Goal: Task Accomplishment & Management: Manage account settings

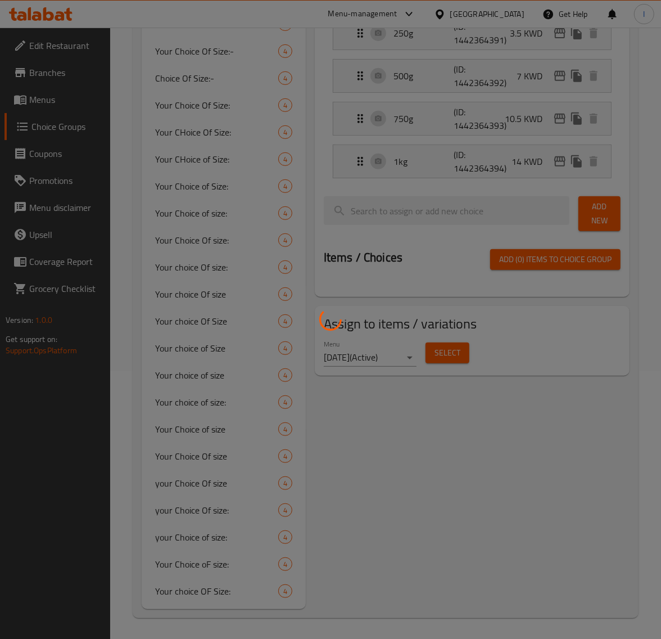
scroll to position [268, 0]
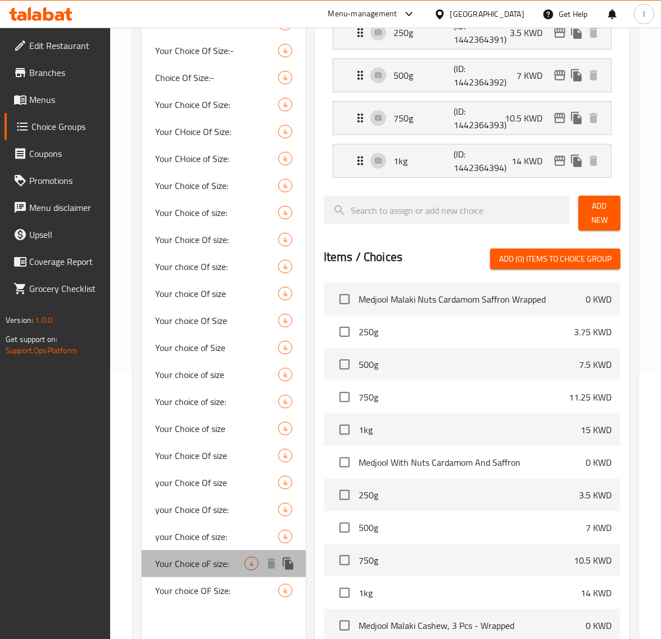
click at [184, 562] on span "Your Choice oF size:" at bounding box center [199, 563] width 89 height 13
type input "Your Choice oF size:"
type input "اختيارك للحجم"
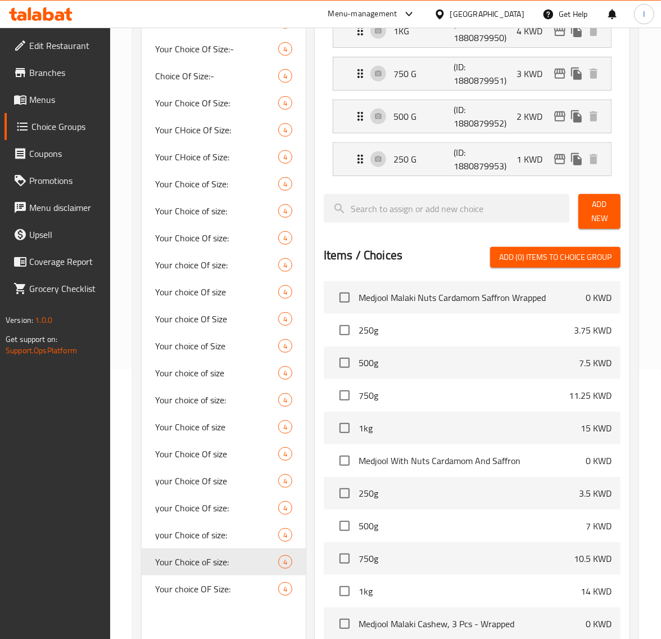
scroll to position [409, 0]
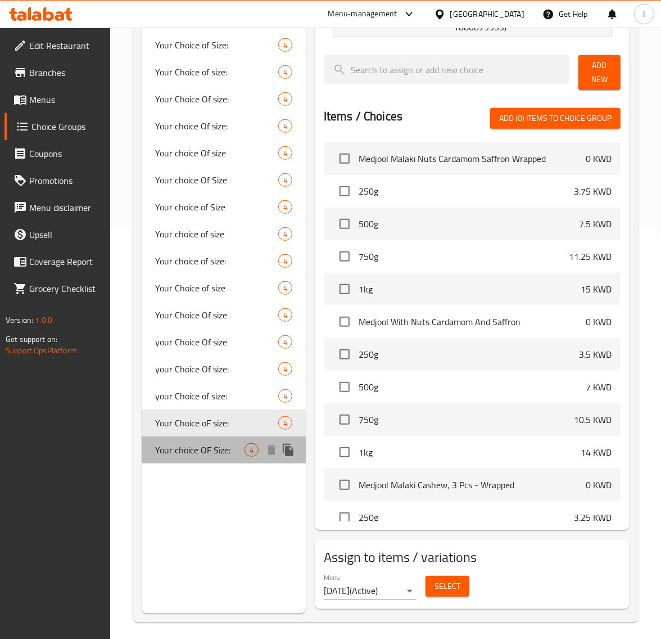
click at [200, 445] on span "Your choice OF Size:" at bounding box center [199, 449] width 89 height 13
type input "Your choice OF Size:"
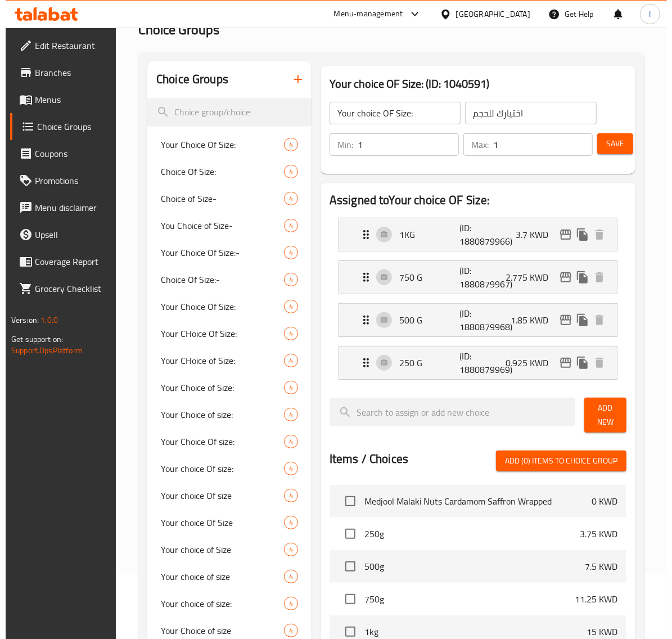
scroll to position [65, 0]
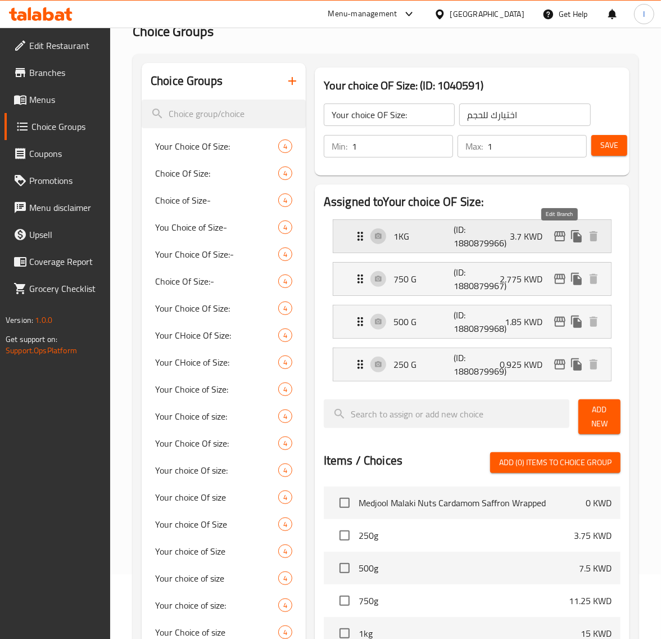
click at [561, 236] on icon "edit" at bounding box center [560, 236] width 11 height 10
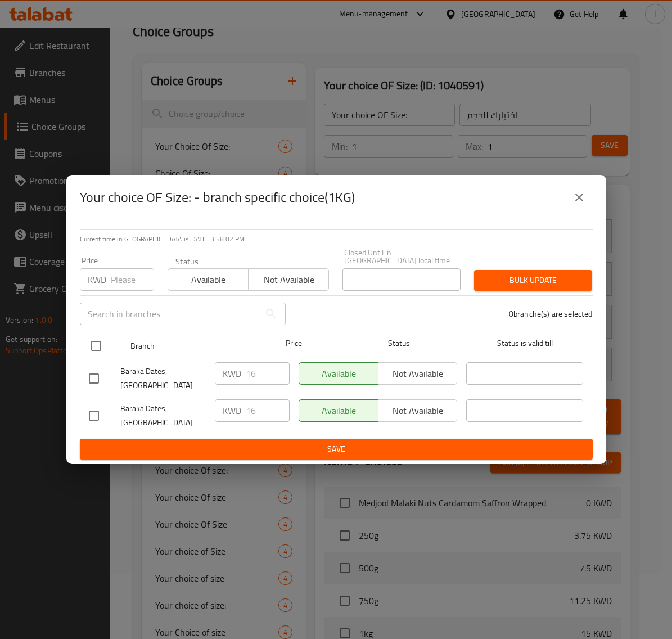
click at [97, 349] on input "checkbox" at bounding box center [96, 346] width 24 height 24
checkbox input "true"
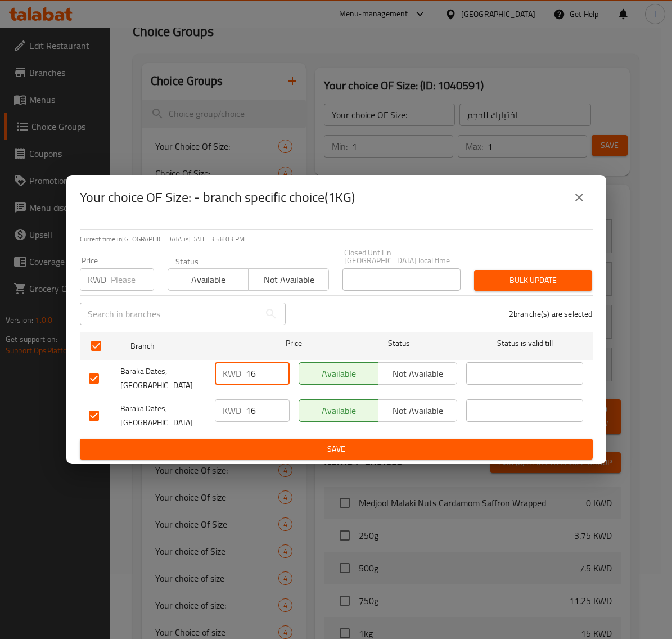
drag, startPoint x: 214, startPoint y: 381, endPoint x: 204, endPoint y: 381, distance: 9.6
click at [204, 381] on div "Baraka Dates, Salmiya KWD 16 ​ Available Not available ​" at bounding box center [336, 379] width 504 height 42
type input "3.7"
drag, startPoint x: 263, startPoint y: 403, endPoint x: 169, endPoint y: 422, distance: 96.0
click at [182, 402] on div "Baraka Dates, Shuwaikh KWD 16 ​ Available Not available ​" at bounding box center [336, 416] width 504 height 42
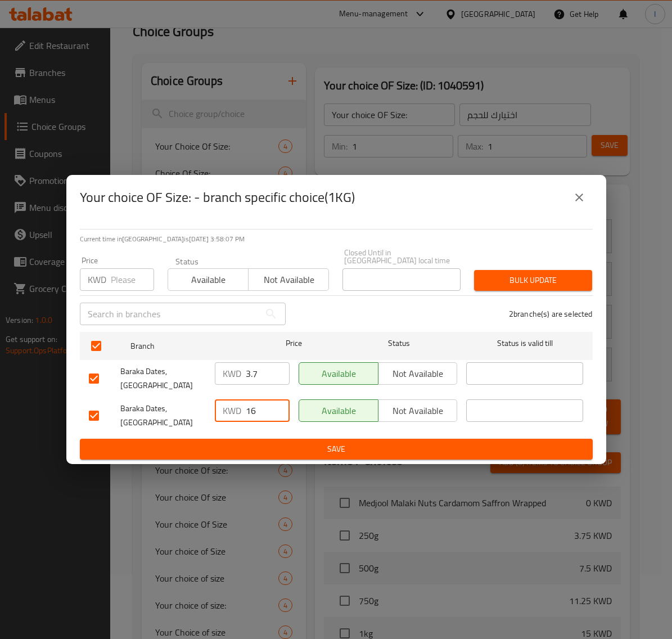
paste input "3.7"
type input "3.7"
click at [249, 442] on span "Save" at bounding box center [336, 449] width 495 height 14
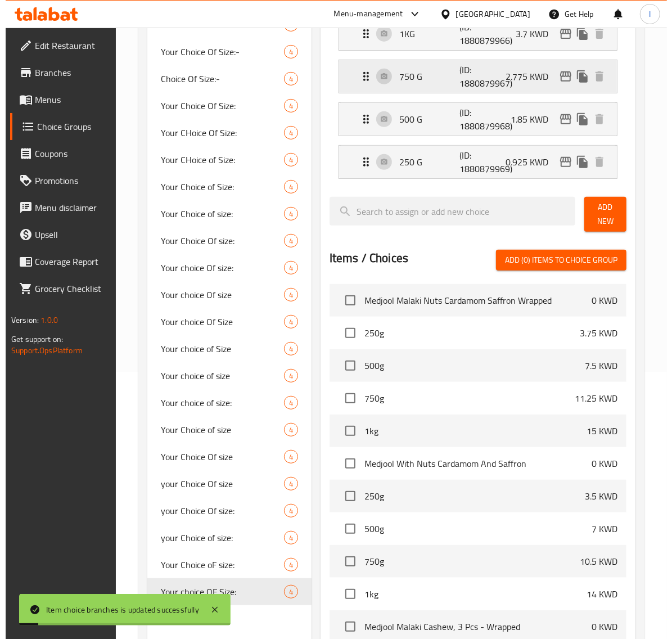
scroll to position [135, 0]
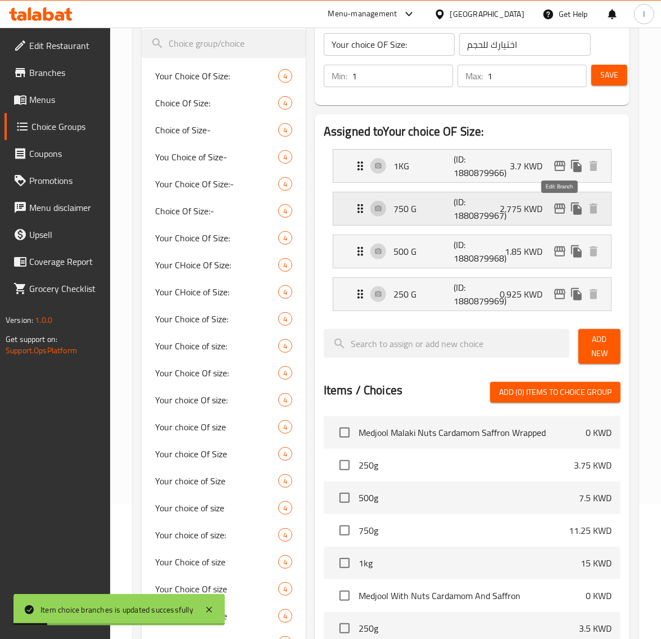
click at [558, 213] on icon "edit" at bounding box center [559, 208] width 13 height 13
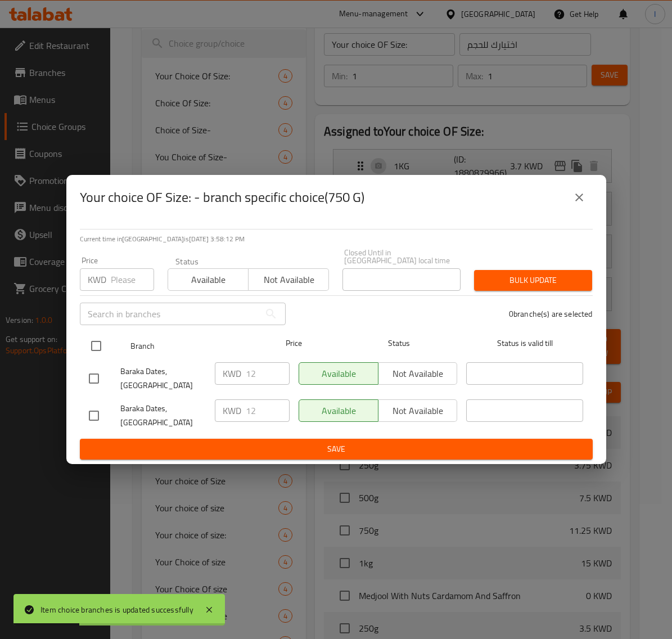
click at [89, 354] on input "checkbox" at bounding box center [96, 346] width 24 height 24
checkbox input "true"
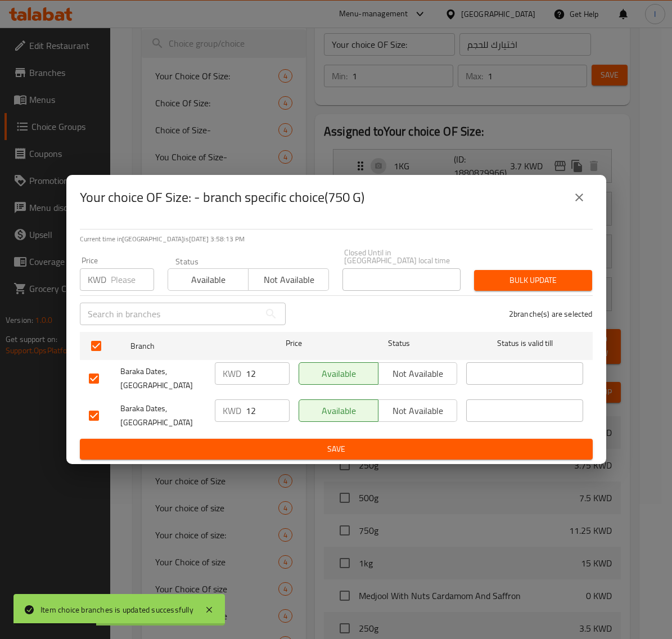
drag, startPoint x: 256, startPoint y: 374, endPoint x: 124, endPoint y: 388, distance: 132.4
click at [168, 374] on div "Baraka Dates, Salmiya KWD 12 ​ Available Not available ​" at bounding box center [336, 379] width 504 height 42
type input "2.775"
drag, startPoint x: 262, startPoint y: 400, endPoint x: 209, endPoint y: 403, distance: 52.4
click at [211, 403] on div "KWD 12 ​" at bounding box center [252, 416] width 84 height 42
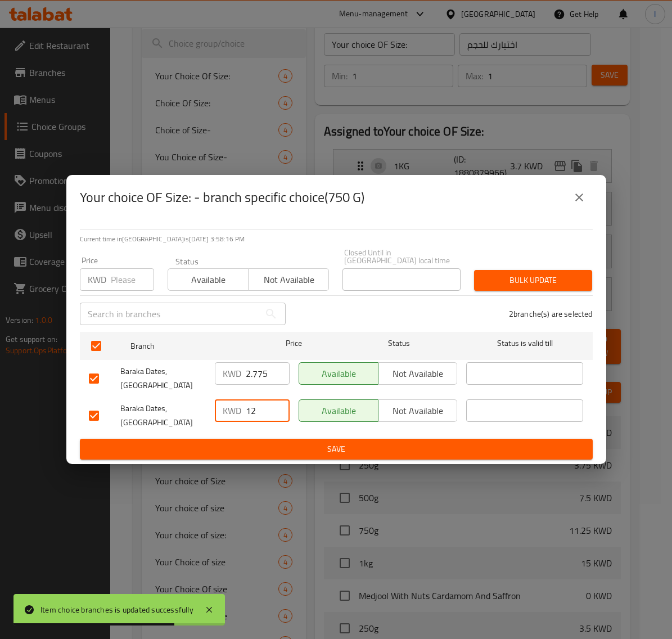
paste input "2.775"
type input "2.775"
click at [252, 442] on span "Save" at bounding box center [336, 449] width 495 height 14
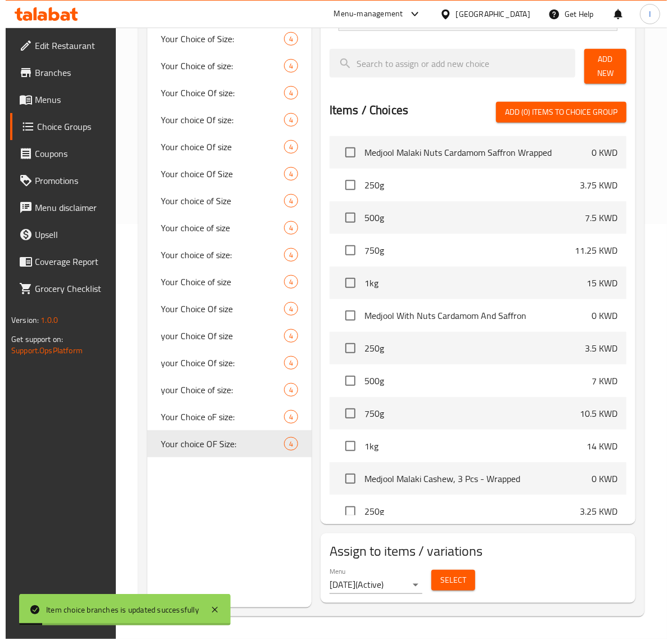
scroll to position [0, 0]
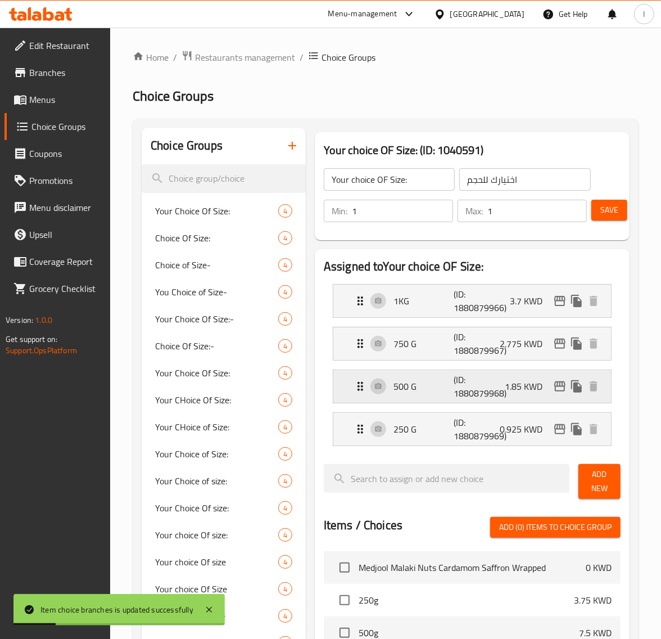
click at [553, 390] on icon "edit" at bounding box center [559, 386] width 13 height 13
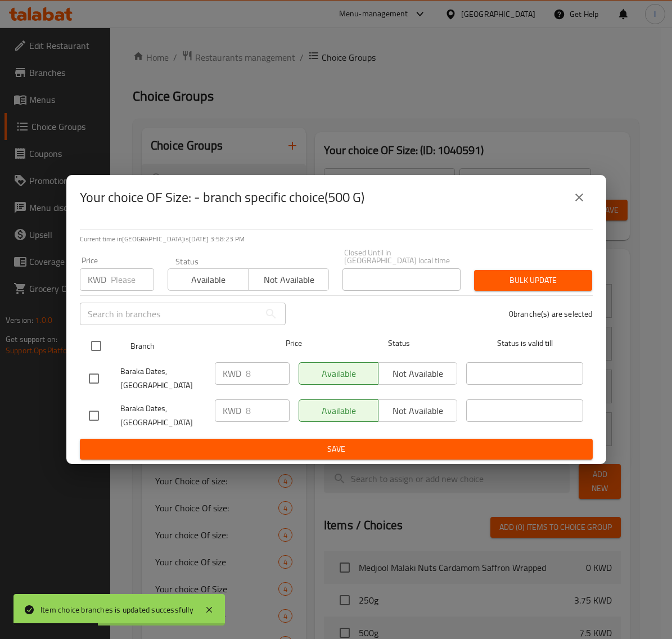
click at [96, 350] on input "checkbox" at bounding box center [96, 346] width 24 height 24
checkbox input "true"
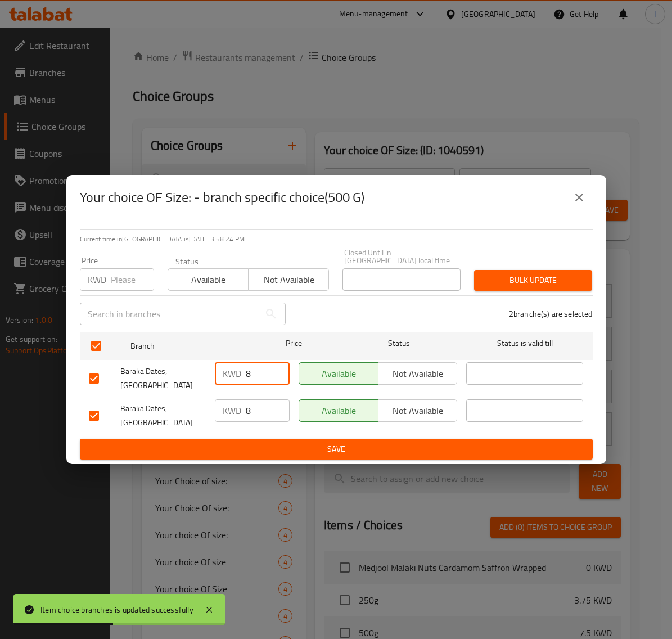
drag, startPoint x: 259, startPoint y: 377, endPoint x: 172, endPoint y: 389, distance: 87.9
click at [211, 381] on div "KWD 8 ​" at bounding box center [252, 379] width 84 height 42
type input "1.85"
drag, startPoint x: 254, startPoint y: 393, endPoint x: 226, endPoint y: 402, distance: 30.2
click at [224, 398] on div "KWD 8 ​" at bounding box center [252, 416] width 84 height 42
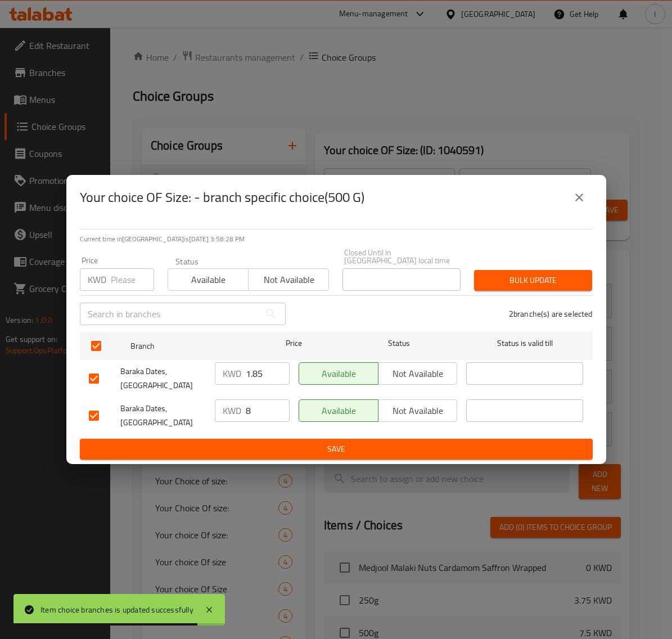
drag, startPoint x: 254, startPoint y: 409, endPoint x: 197, endPoint y: 407, distance: 56.3
click at [198, 408] on div "Baraka Dates, Salmiya KWD 8 ​ Available Not available ​" at bounding box center [336, 416] width 504 height 42
paste input "1.85"
type input "1.85"
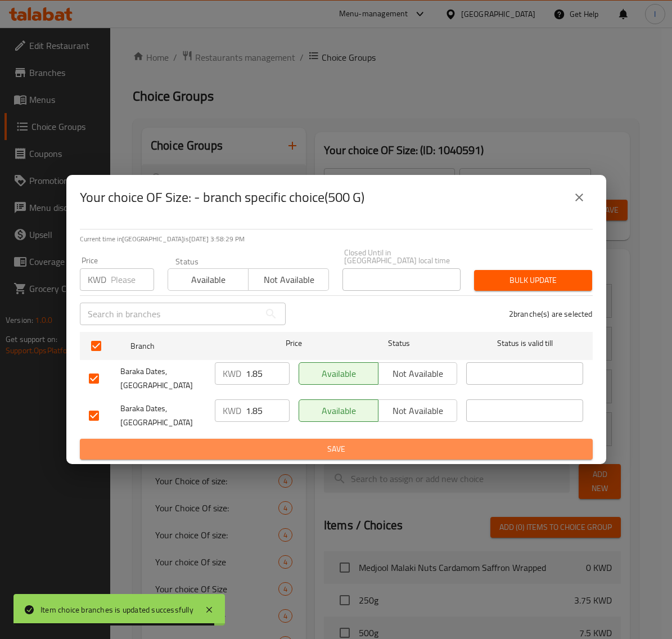
click at [262, 442] on span "Save" at bounding box center [336, 449] width 495 height 14
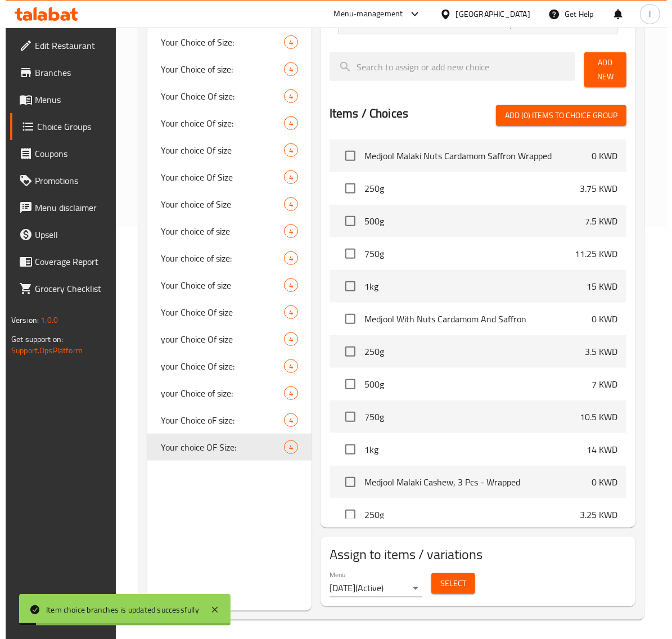
scroll to position [135, 0]
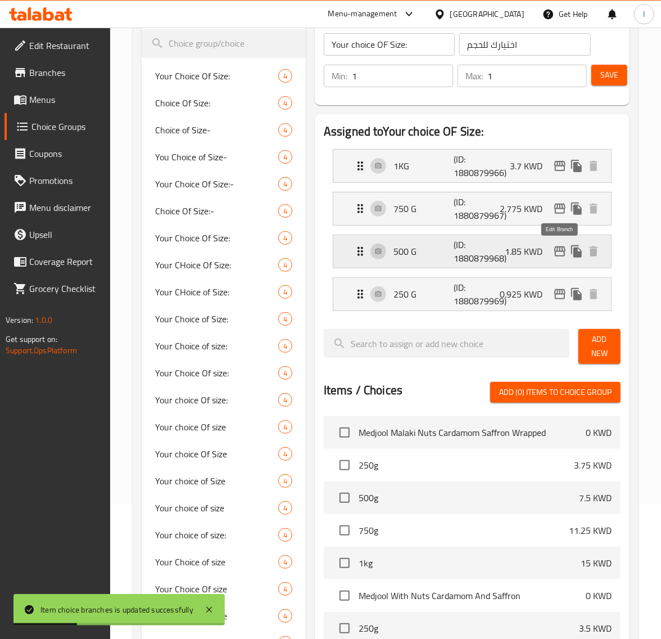
click at [560, 254] on icon "edit" at bounding box center [559, 251] width 13 height 13
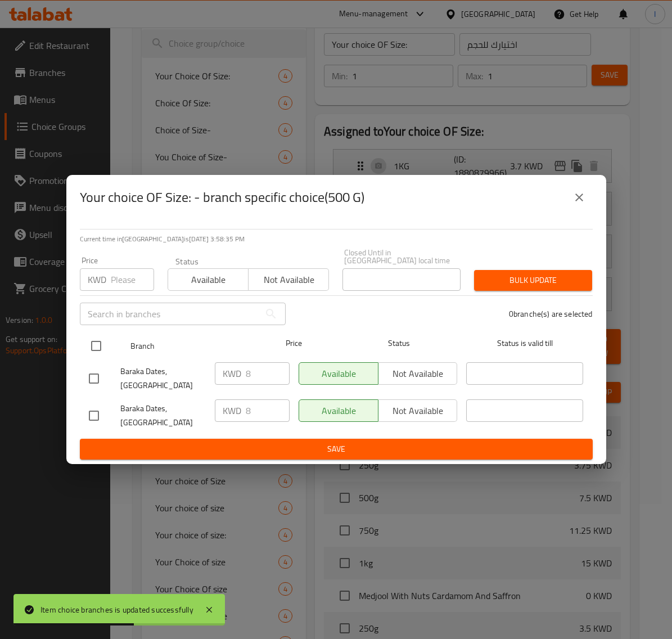
click at [93, 352] on input "checkbox" at bounding box center [96, 346] width 24 height 24
checkbox input "true"
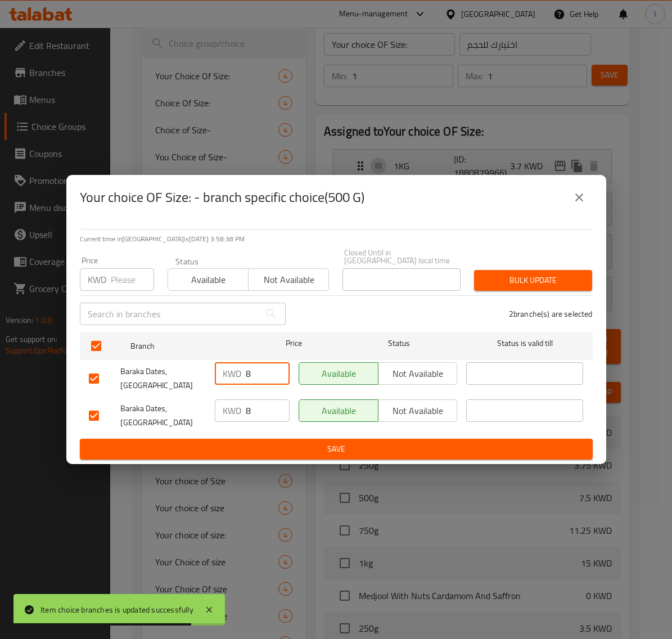
drag, startPoint x: 249, startPoint y: 376, endPoint x: 207, endPoint y: 383, distance: 42.3
click at [215, 381] on div "KWD 8 ​" at bounding box center [252, 373] width 75 height 22
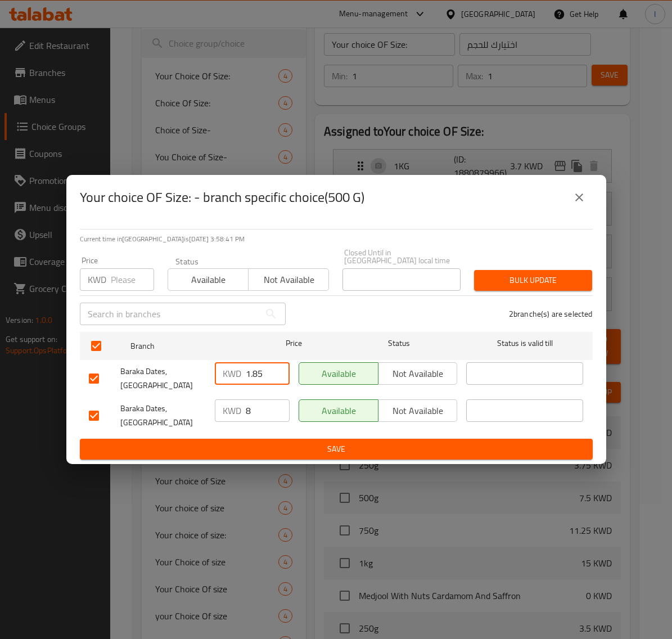
type input "1.85"
drag, startPoint x: 256, startPoint y: 404, endPoint x: 191, endPoint y: 409, distance: 65.4
click at [217, 404] on div "KWD 8 ​" at bounding box center [252, 410] width 75 height 22
paste input "1.85"
type input "1.85"
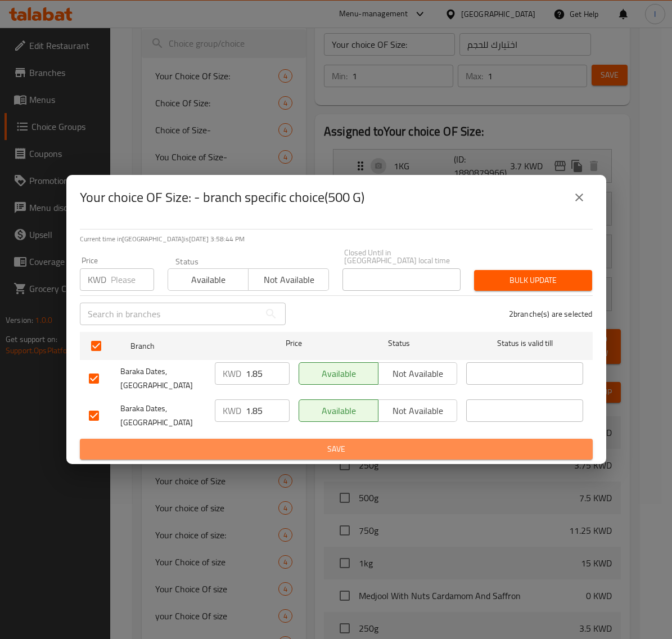
click at [245, 442] on span "Save" at bounding box center [336, 449] width 495 height 14
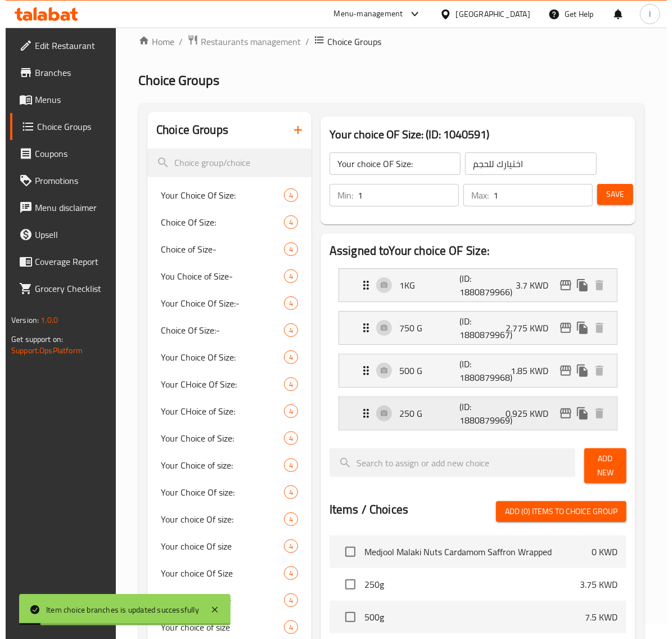
scroll to position [0, 0]
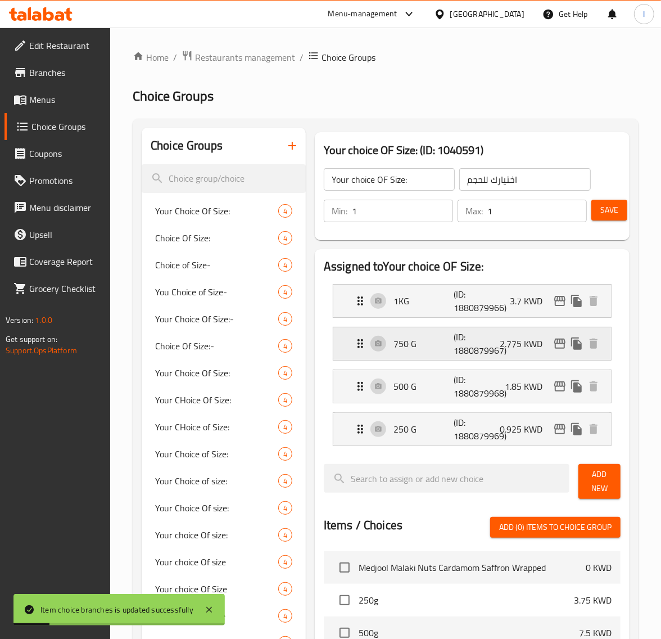
click at [556, 344] on icon "edit" at bounding box center [560, 344] width 11 height 10
click at [562, 383] on icon "edit" at bounding box center [560, 386] width 11 height 10
click at [556, 428] on icon "edit" at bounding box center [559, 428] width 13 height 13
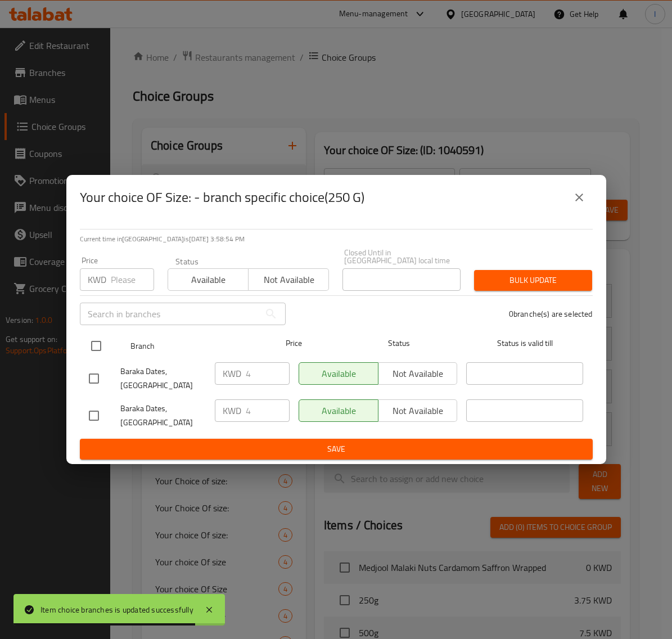
click at [100, 355] on input "checkbox" at bounding box center [96, 346] width 24 height 24
checkbox input "true"
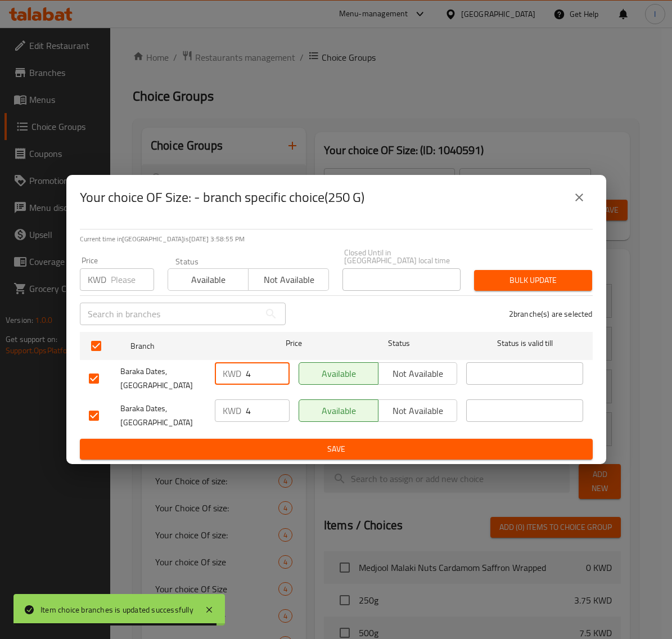
drag, startPoint x: 265, startPoint y: 381, endPoint x: 71, endPoint y: 364, distance: 194.7
click at [71, 364] on div "Current time in [GEOGRAPHIC_DATA] is [DATE] 3:58:55 PM Price KWD Price Status A…" at bounding box center [336, 342] width 540 height 244
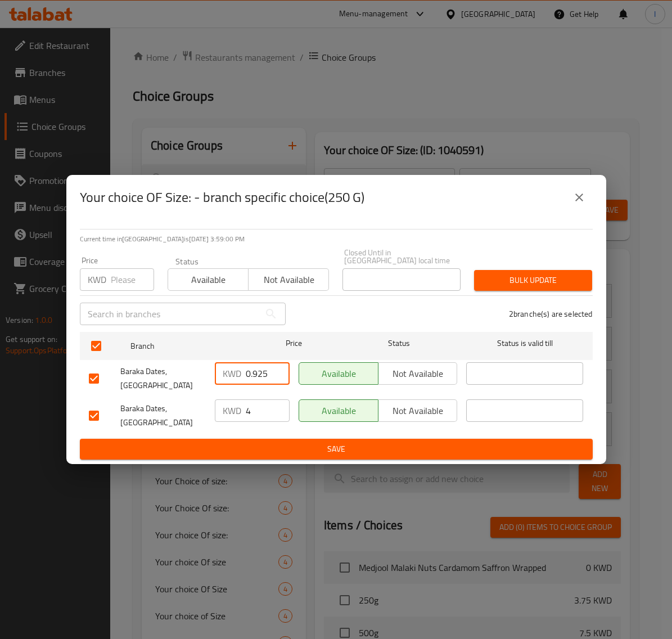
type input "0.925"
drag, startPoint x: 265, startPoint y: 415, endPoint x: 196, endPoint y: 414, distance: 69.7
click at [198, 414] on div "Baraka Dates, Shuwaikh KWD 4 ​ Available Not available ​" at bounding box center [336, 416] width 504 height 42
paste input "0.925"
type input "0.925"
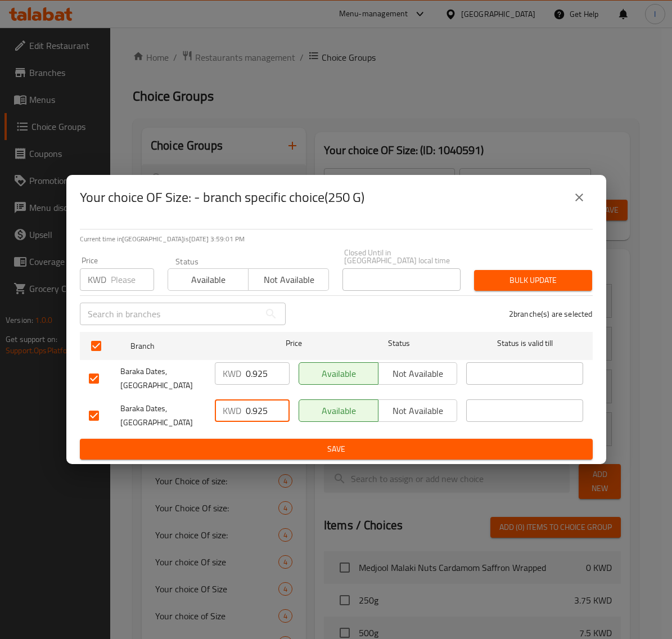
click at [259, 442] on span "Save" at bounding box center [336, 449] width 495 height 14
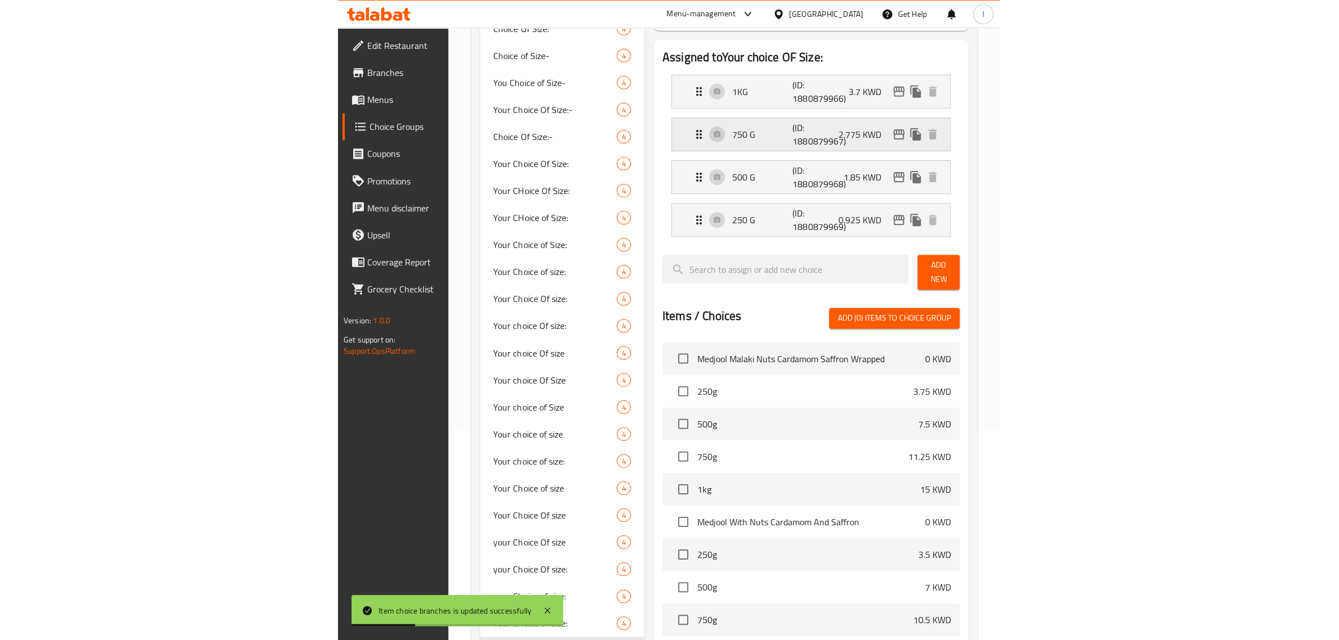
scroll to position [205, 0]
